Goal: Information Seeking & Learning: Find specific fact

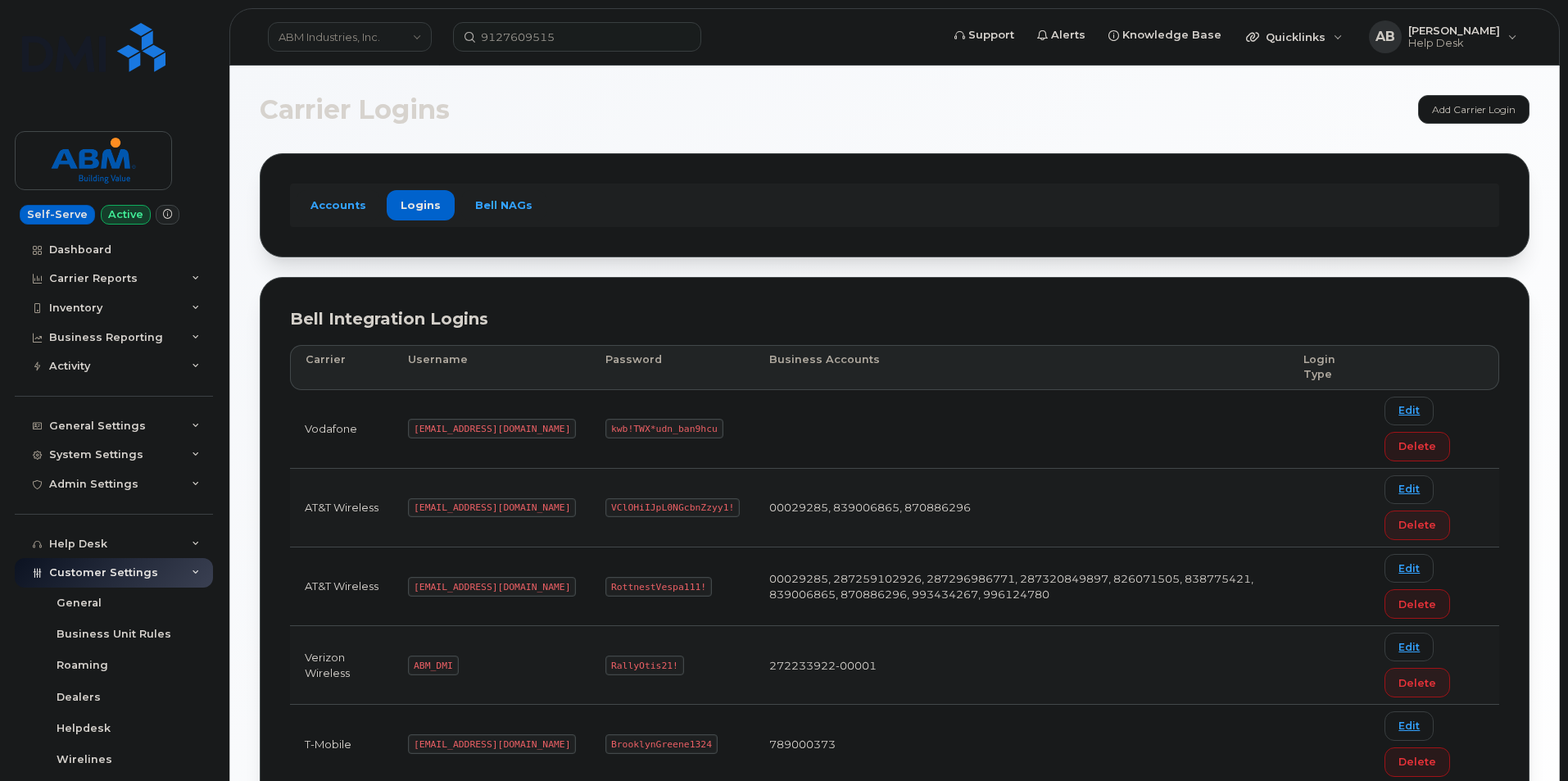
scroll to position [222, 0]
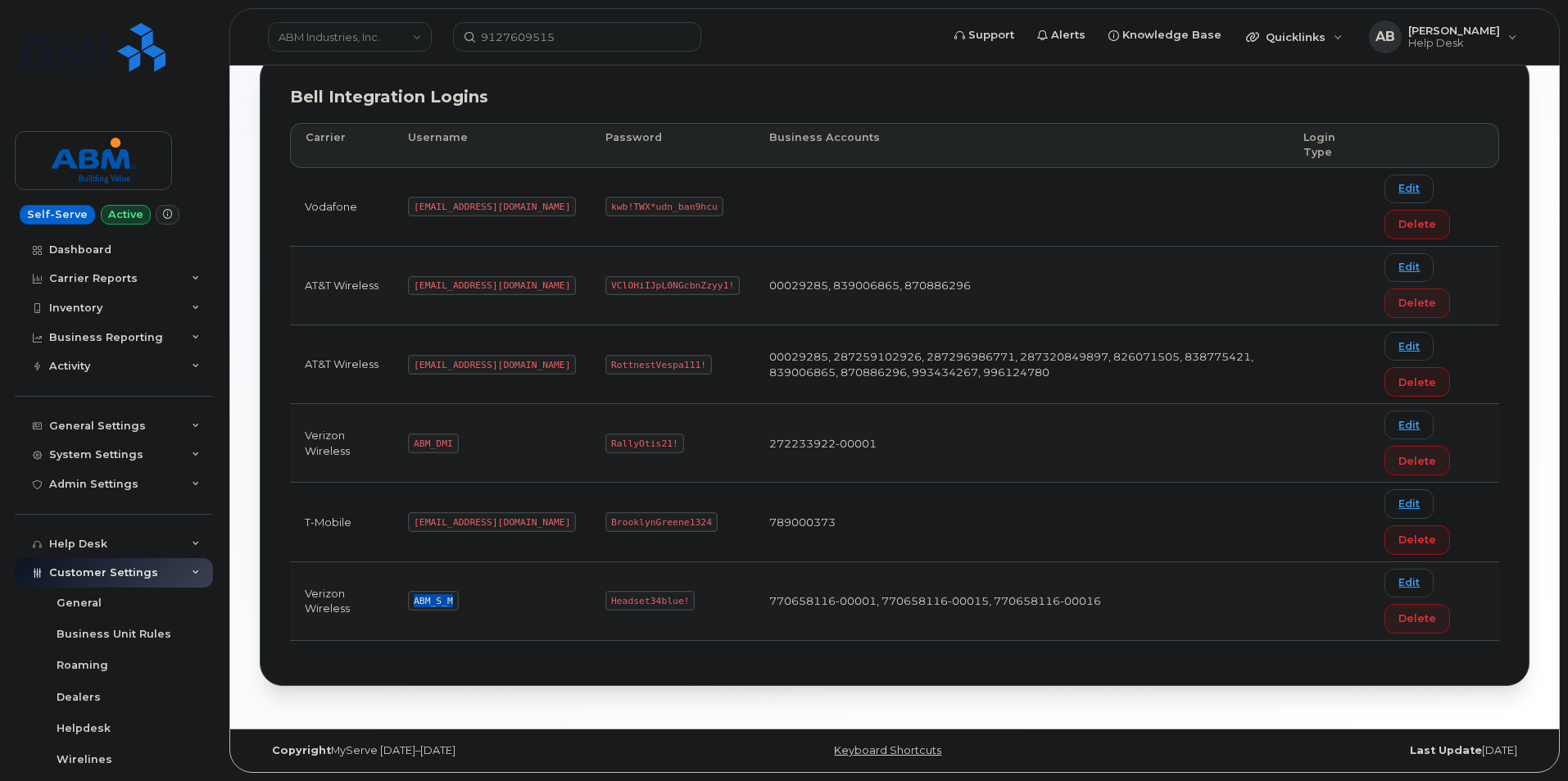
drag, startPoint x: 452, startPoint y: 599, endPoint x: 407, endPoint y: 596, distance: 45.1
click at [407, 596] on td "ABM_S_M" at bounding box center [492, 602] width 197 height 79
copy code "ABM_S_M"
drag, startPoint x: 626, startPoint y: 598, endPoint x: 547, endPoint y: 598, distance: 79.0
click at [591, 598] on td "Headset34blue!" at bounding box center [672, 602] width 163 height 79
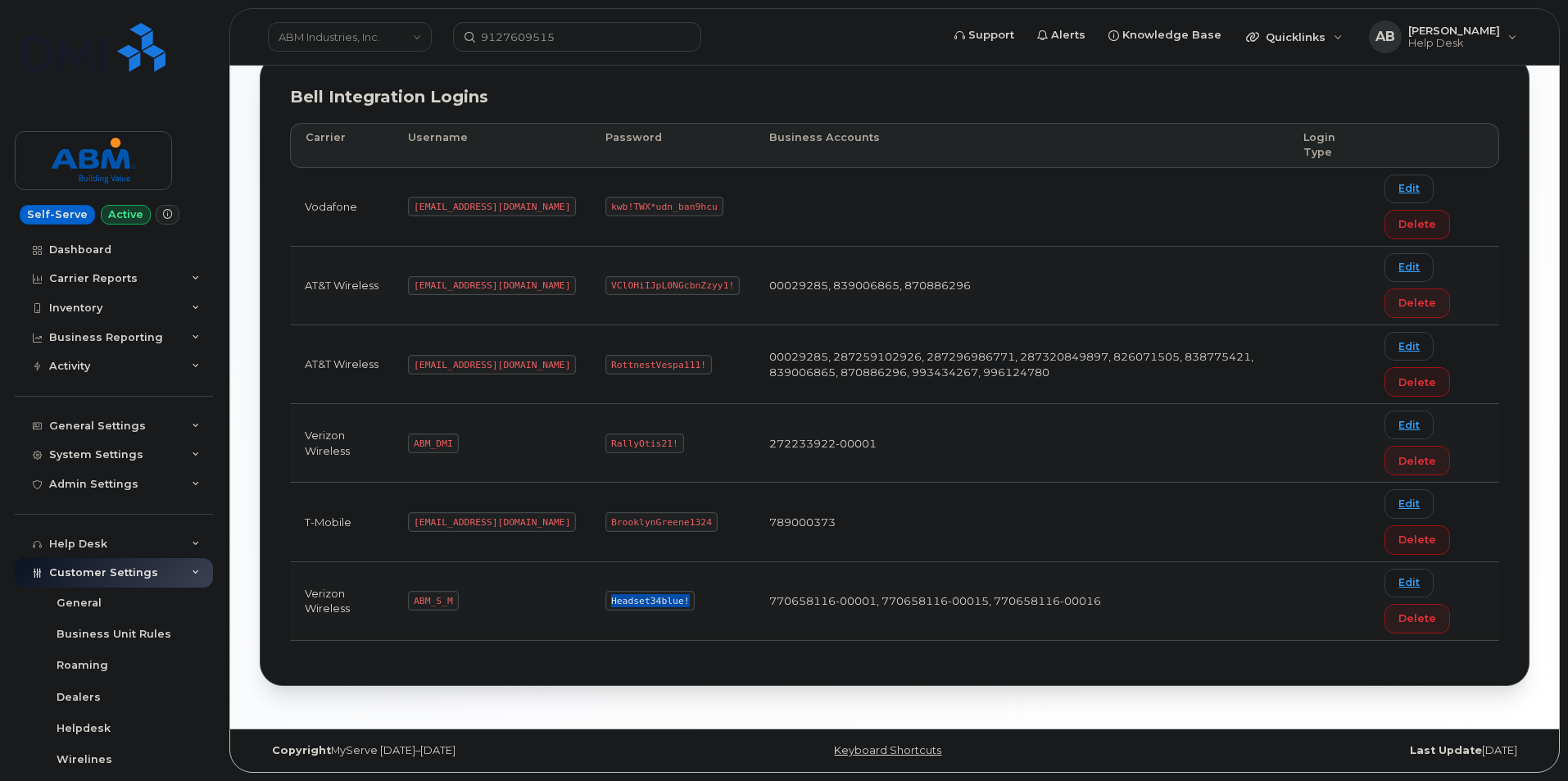
copy code "Headset34blue!"
drag, startPoint x: 450, startPoint y: 601, endPoint x: 411, endPoint y: 600, distance: 39.0
click at [408, 600] on td "ABM_S_M" at bounding box center [492, 602] width 197 height 79
copy code "ABM_S_M"
drag, startPoint x: 624, startPoint y: 602, endPoint x: 533, endPoint y: 595, distance: 91.3
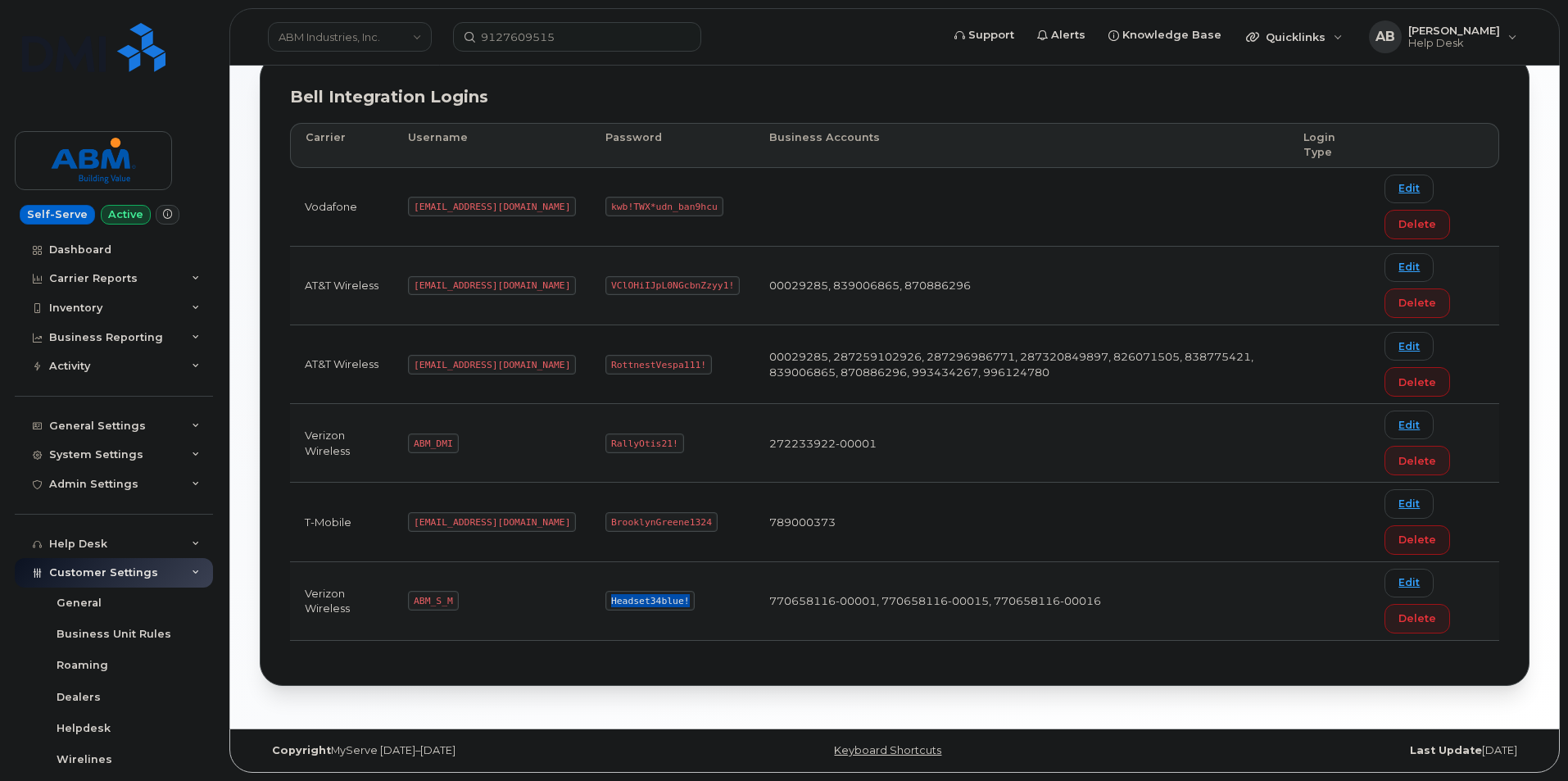
click at [531, 596] on tr "Verizon Wireless ABM_S_M Headset34blue! 770658116-00001, 770658116-00015, 77065…" at bounding box center [895, 602] width 1209 height 79
copy tr "Headset34blue!"
drag, startPoint x: 482, startPoint y: 365, endPoint x: 412, endPoint y: 367, distance: 70.0
click at [412, 367] on code "[EMAIL_ADDRESS][DOMAIN_NAME]" at bounding box center [492, 365] width 168 height 20
copy code "[EMAIL_ADDRESS][DOMAIN_NAME]"
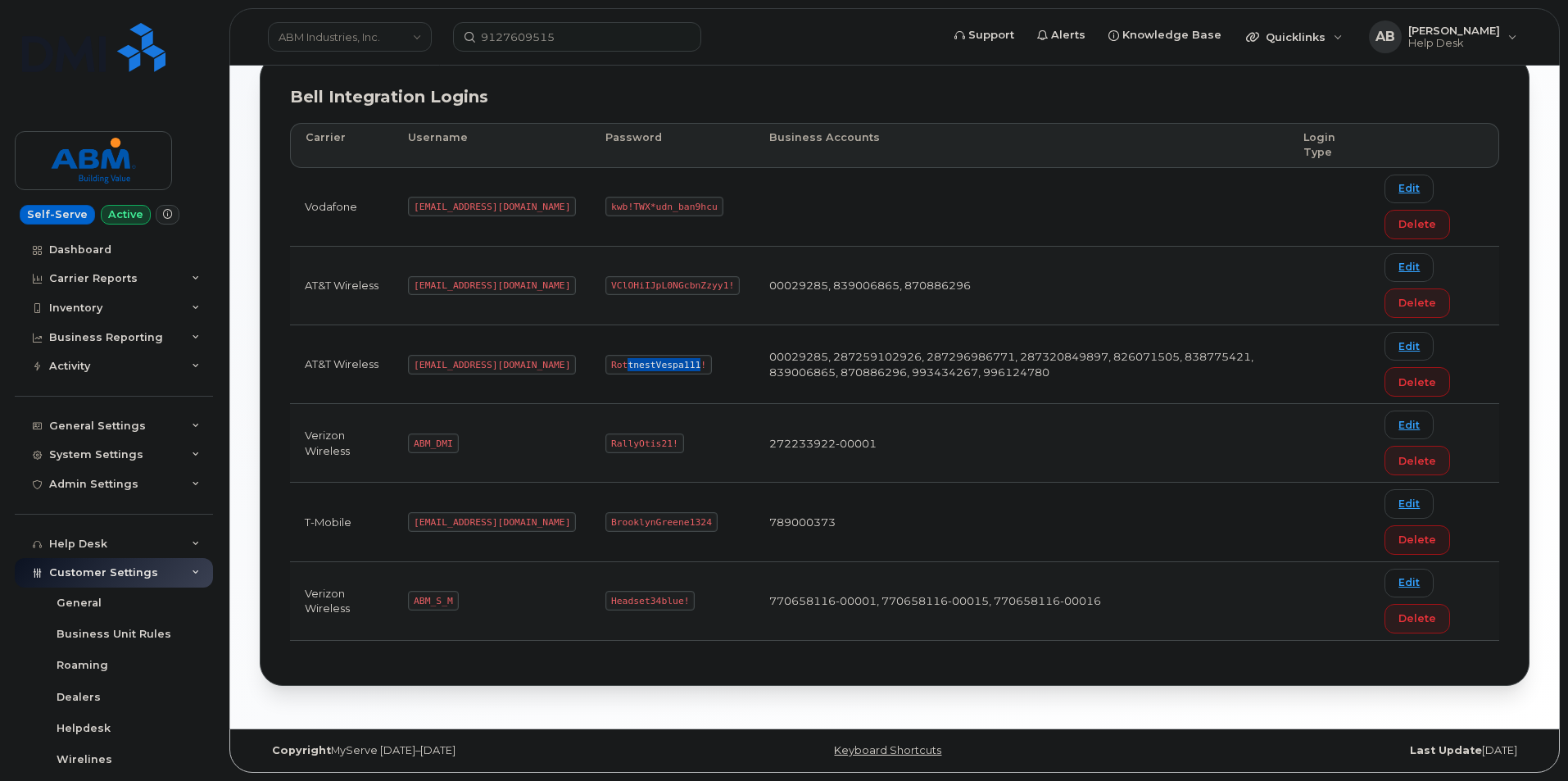
drag, startPoint x: 638, startPoint y: 362, endPoint x: 567, endPoint y: 362, distance: 71.0
click at [605, 362] on code "RottnestVespa111!" at bounding box center [658, 365] width 107 height 20
drag, startPoint x: 554, startPoint y: 363, endPoint x: 648, endPoint y: 366, distance: 94.0
click at [648, 366] on td "RottnestVespa111!" at bounding box center [672, 364] width 163 height 79
copy code "RottnestVespa111!"
